Goal: Transaction & Acquisition: Subscribe to service/newsletter

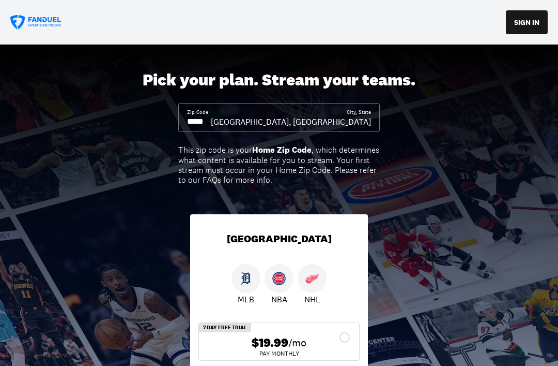
click at [211, 117] on input at bounding box center [199, 121] width 24 height 11
click at [211, 120] on input at bounding box center [199, 121] width 24 height 11
click at [211, 124] on input at bounding box center [199, 121] width 24 height 11
click at [211, 122] on input at bounding box center [199, 121] width 24 height 11
click at [211, 116] on input at bounding box center [199, 121] width 24 height 11
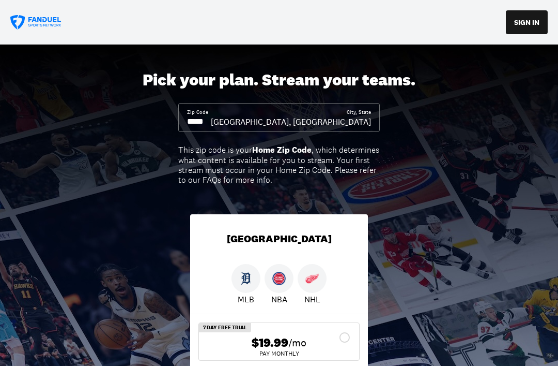
click at [211, 116] on input at bounding box center [199, 121] width 24 height 11
click at [211, 122] on input at bounding box center [199, 121] width 24 height 11
click at [211, 119] on input at bounding box center [199, 121] width 24 height 11
click at [211, 121] on input at bounding box center [199, 121] width 24 height 11
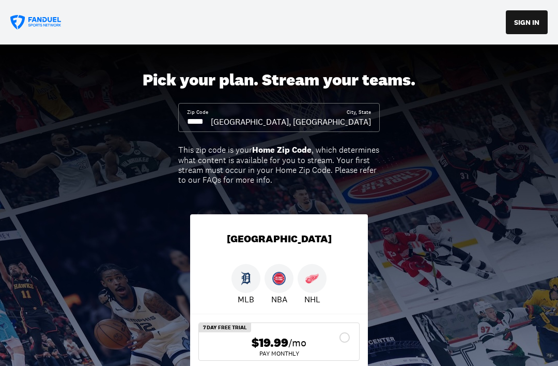
click at [211, 121] on input at bounding box center [199, 121] width 24 height 11
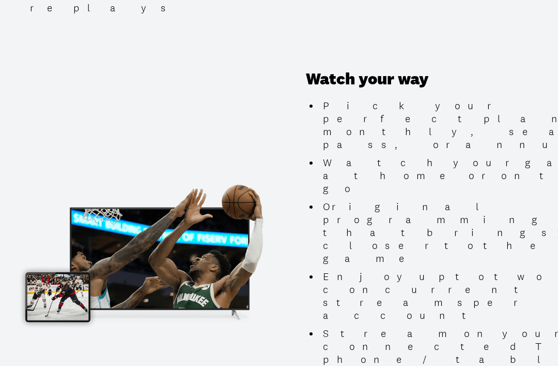
scroll to position [1021, 0]
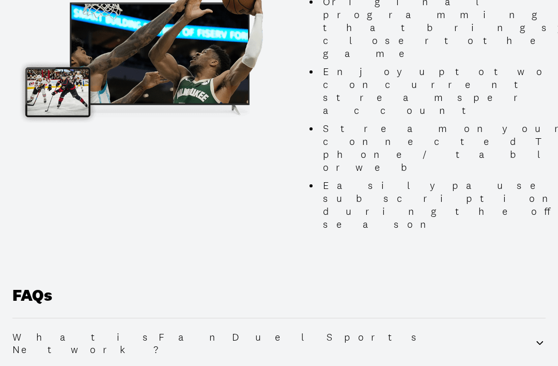
scroll to position [1224, 0]
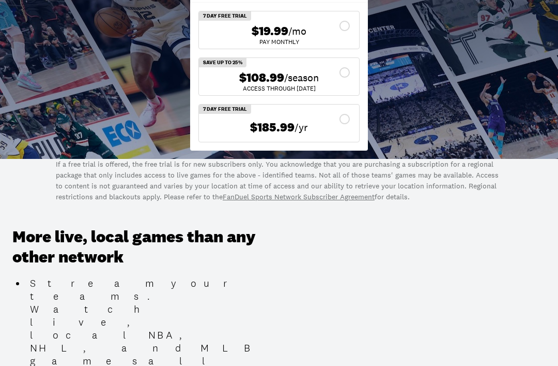
scroll to position [240, 0]
